Goal: Entertainment & Leisure: Consume media (video, audio)

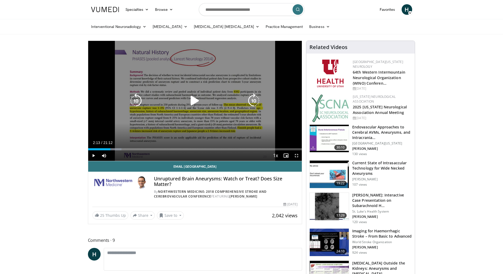
click at [182, 97] on div "Video Player" at bounding box center [195, 101] width 128 height 11
click at [193, 102] on icon "Video Player" at bounding box center [194, 100] width 15 height 15
click at [196, 101] on icon "Video Player" at bounding box center [194, 100] width 15 height 15
click at [191, 101] on icon "Video Player" at bounding box center [194, 100] width 15 height 15
click at [195, 101] on icon "Video Player" at bounding box center [194, 100] width 15 height 15
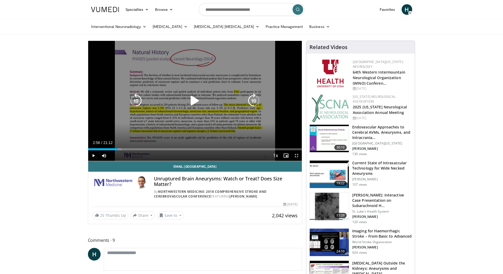
click at [197, 101] on icon "Video Player" at bounding box center [194, 100] width 15 height 15
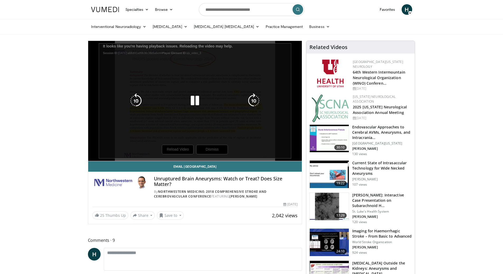
click at [173, 150] on div "10 seconds Tap to unmute" at bounding box center [195, 101] width 214 height 120
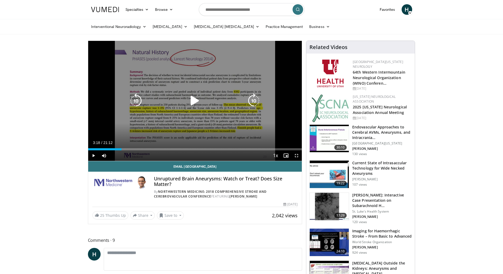
click at [193, 99] on icon "Video Player" at bounding box center [194, 100] width 15 height 15
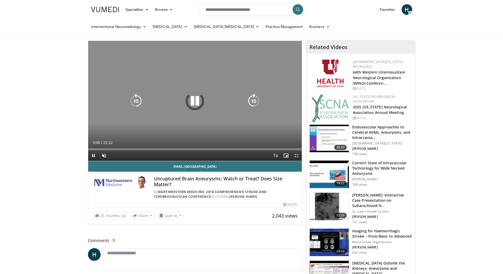
click at [190, 102] on icon "Video Player" at bounding box center [194, 101] width 15 height 15
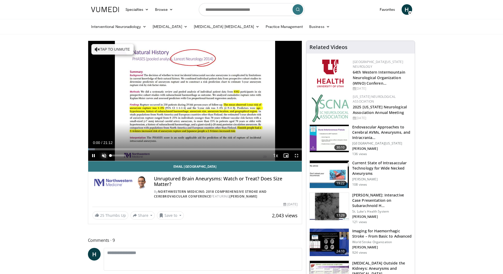
click at [101, 151] on span "Video Player" at bounding box center [104, 155] width 11 height 11
click at [104, 148] on div "Progress Bar" at bounding box center [104, 149] width 1 height 2
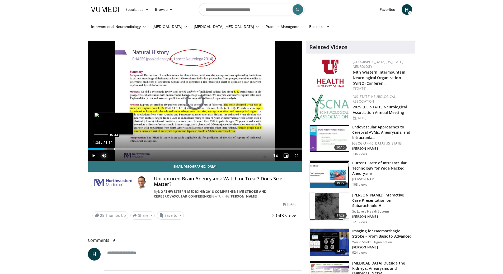
click at [114, 149] on div "Progress Bar" at bounding box center [114, 149] width 1 height 2
click at [121, 149] on div "Progress Bar" at bounding box center [121, 149] width 1 height 2
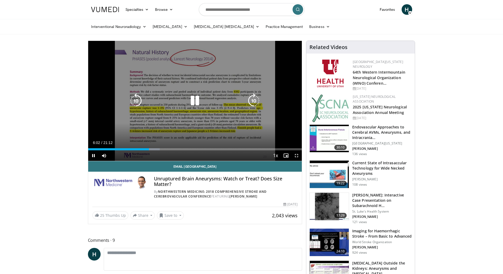
click at [197, 97] on icon "Video Player" at bounding box center [194, 100] width 15 height 15
